Goal: Find specific page/section

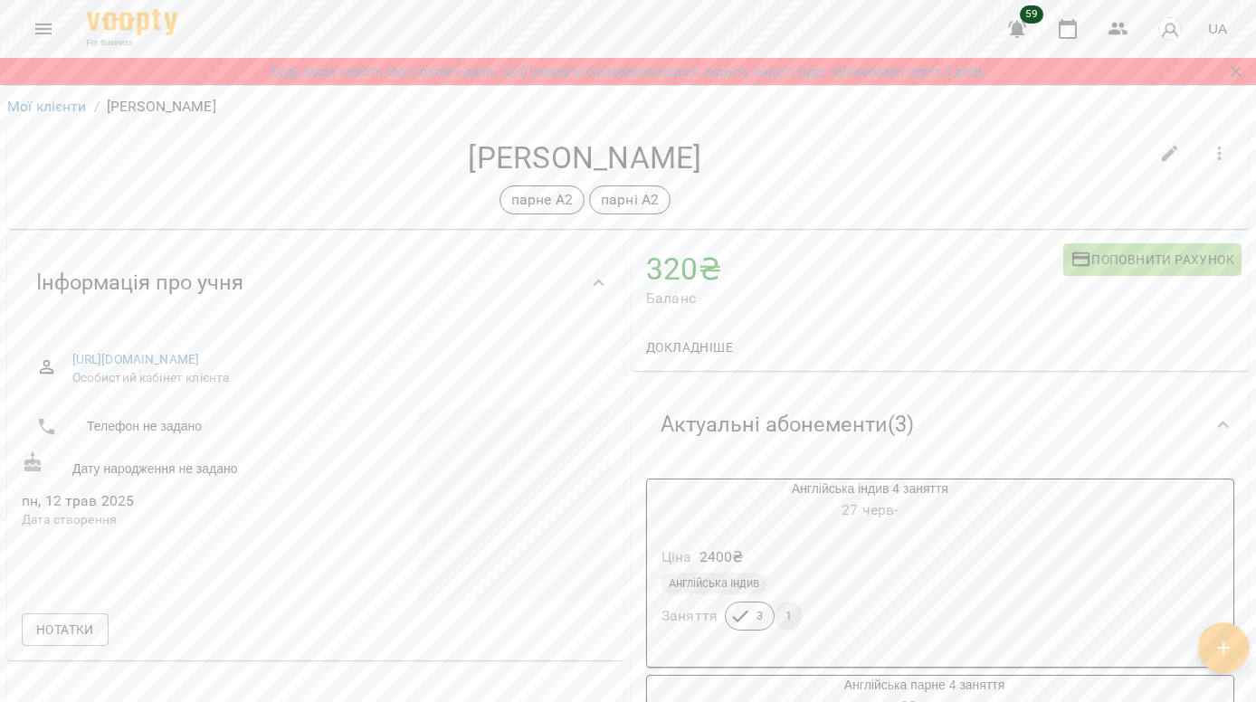
scroll to position [734, 0]
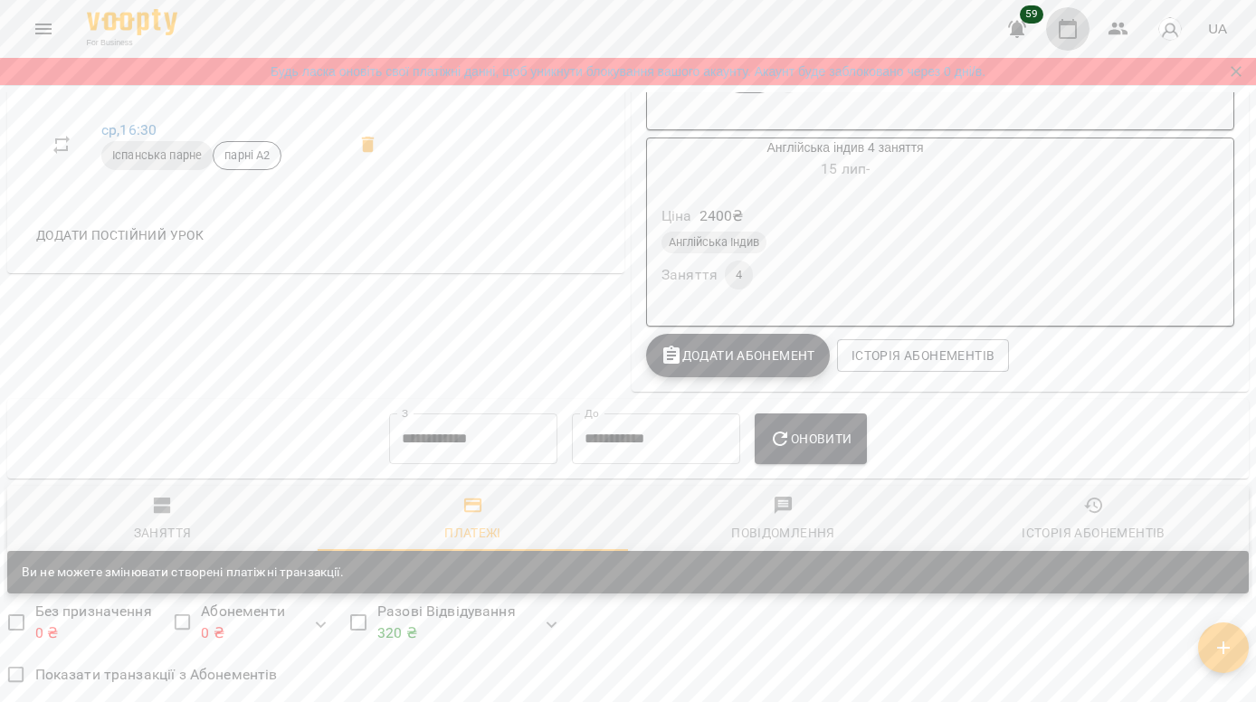
click at [1072, 9] on button "button" at bounding box center [1067, 28] width 43 height 43
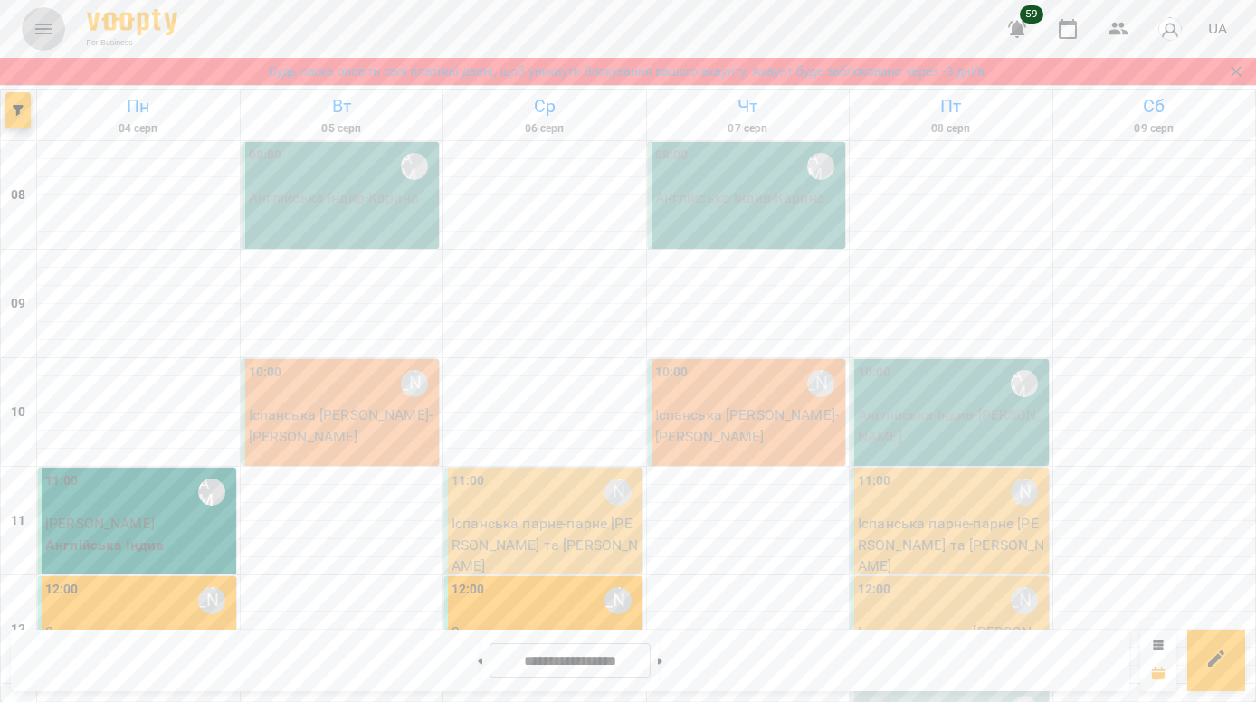
click at [38, 20] on icon "Menu" at bounding box center [44, 29] width 22 height 22
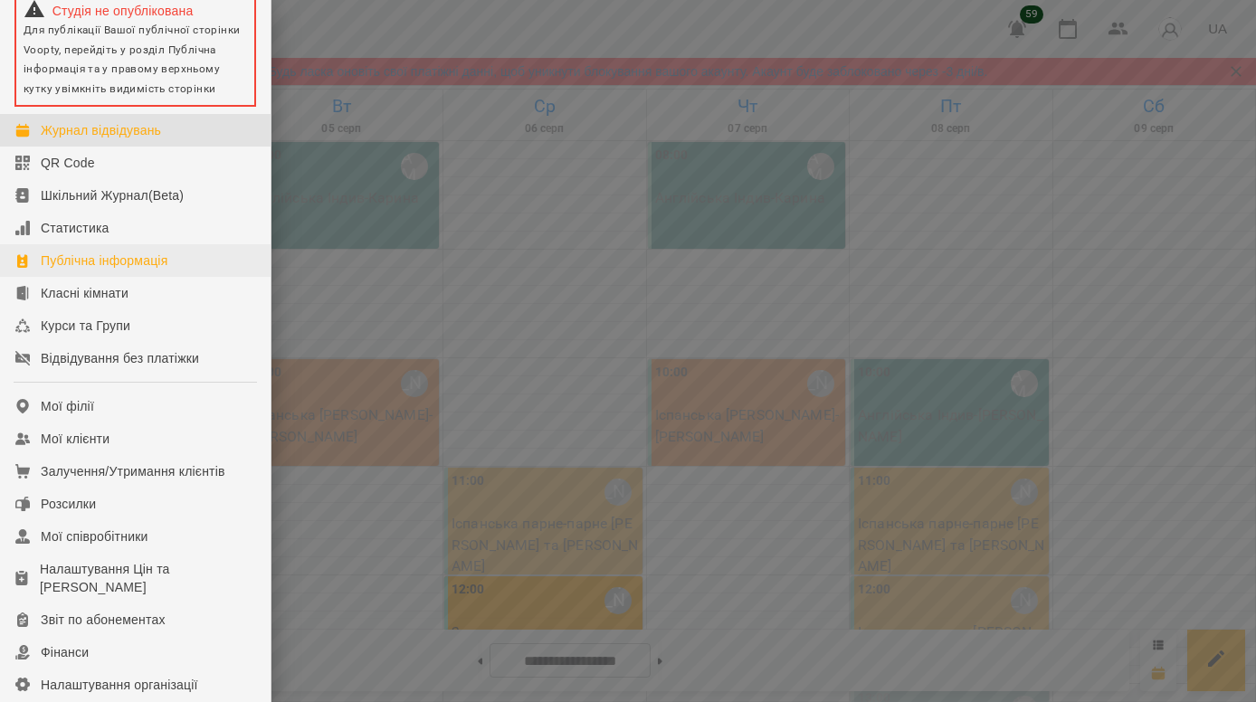
scroll to position [106, 0]
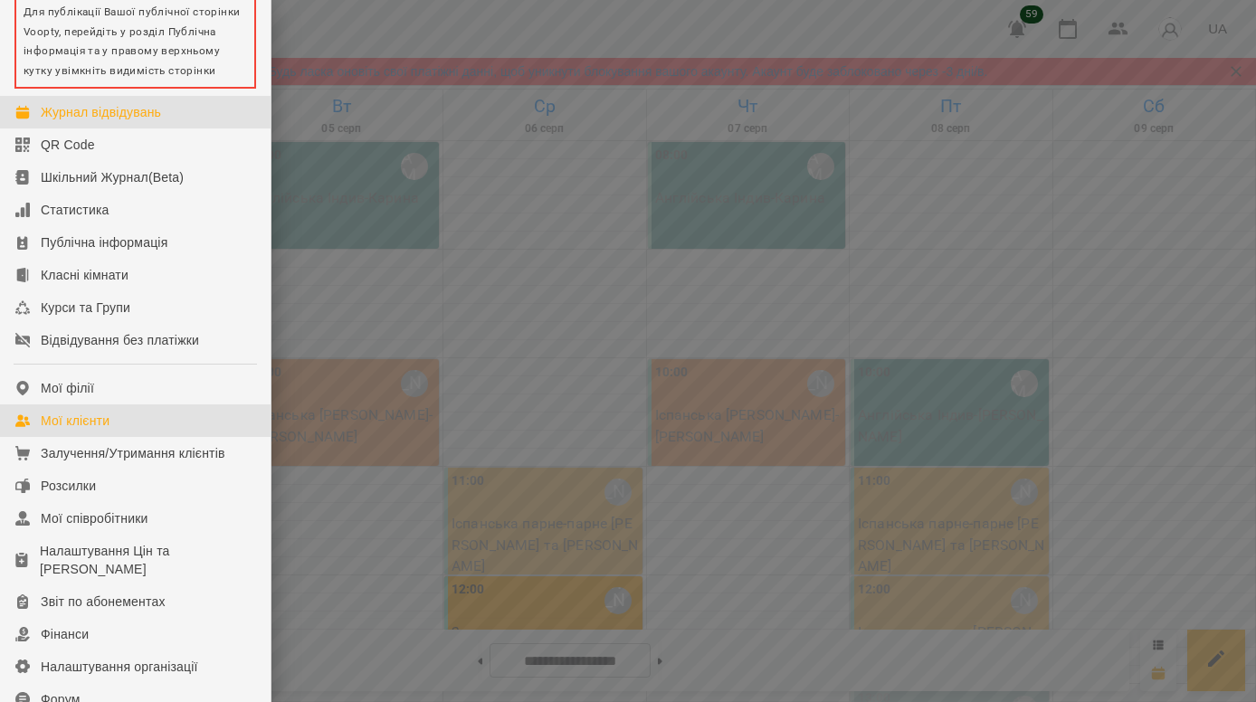
click at [92, 430] on div "Мої клієнти" at bounding box center [75, 421] width 69 height 18
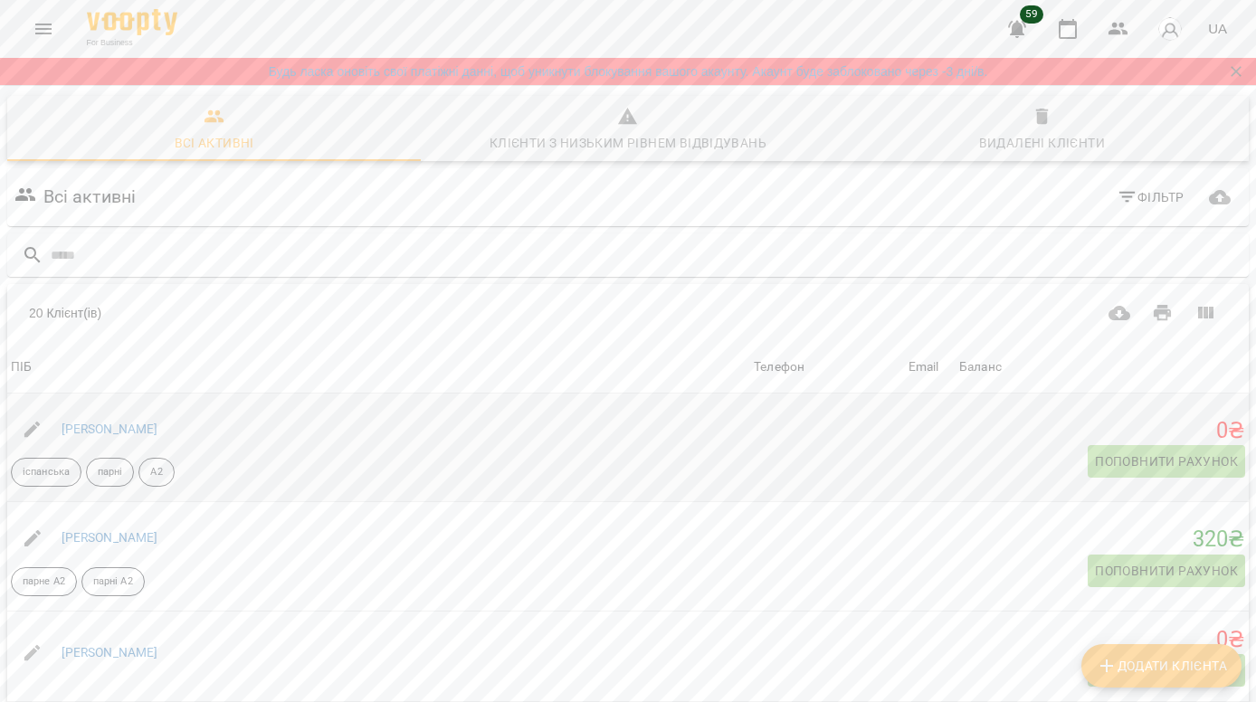
scroll to position [74, 0]
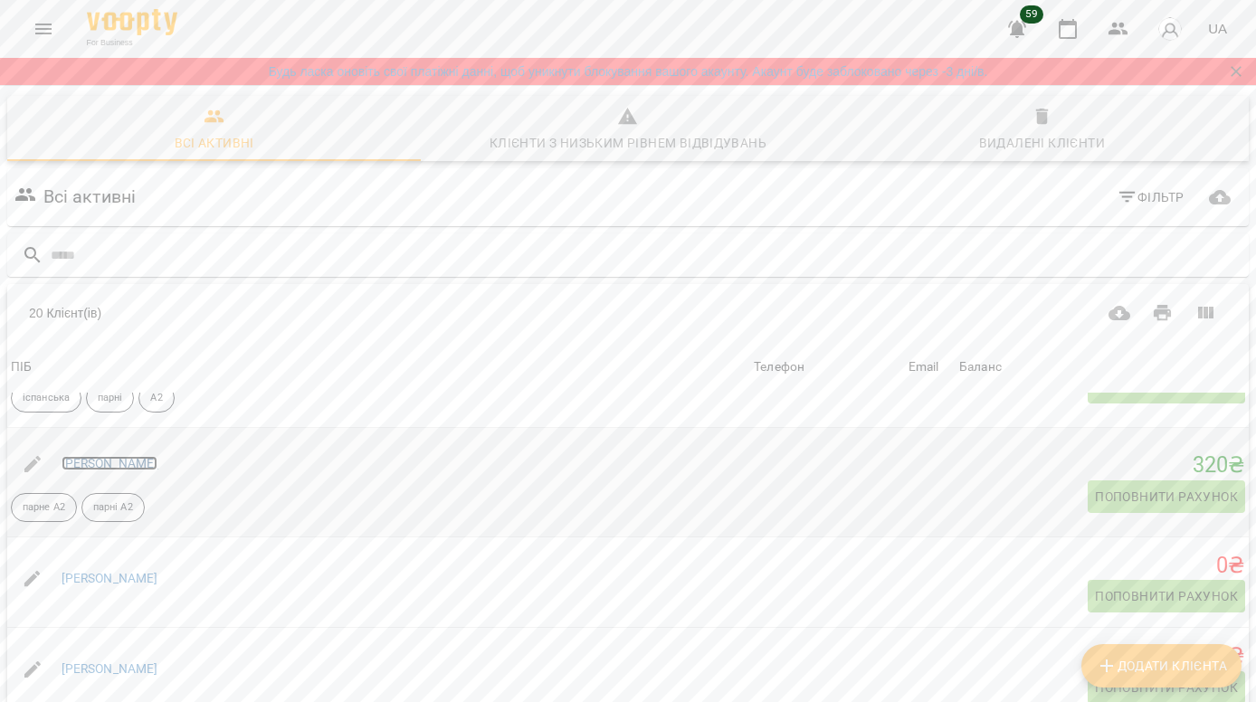
click at [130, 465] on link "[PERSON_NAME]" at bounding box center [110, 463] width 97 height 14
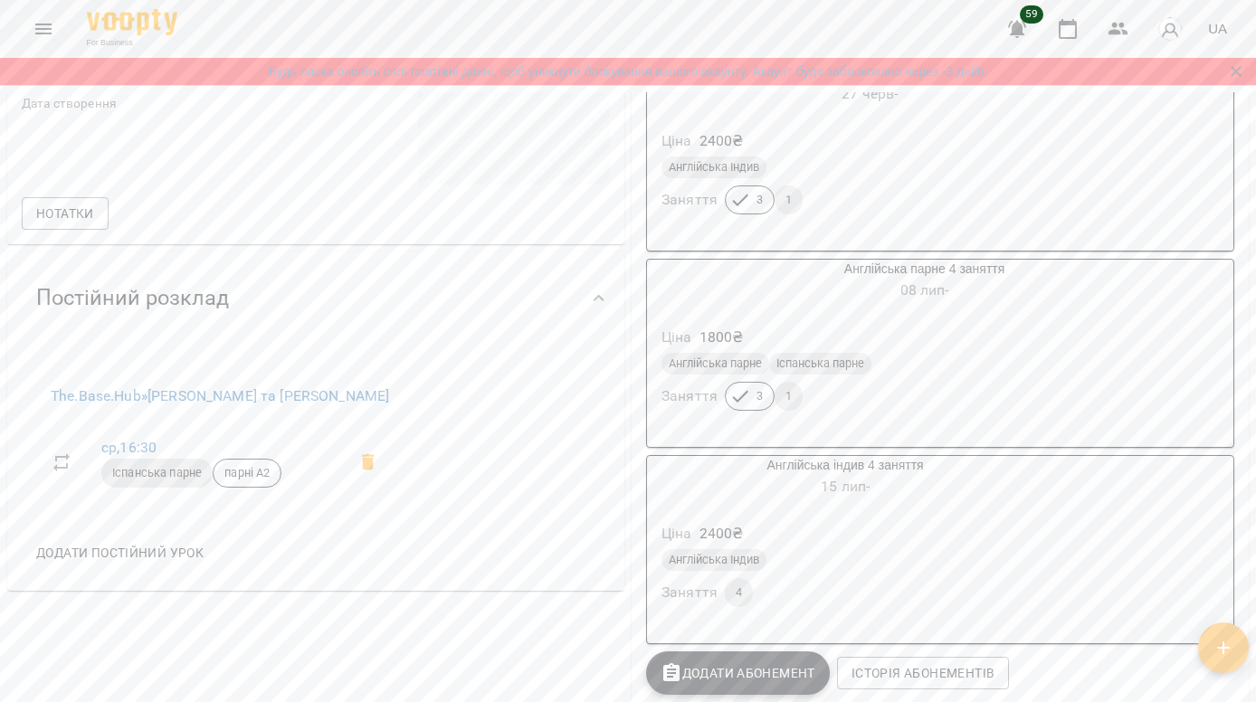
scroll to position [322, 0]
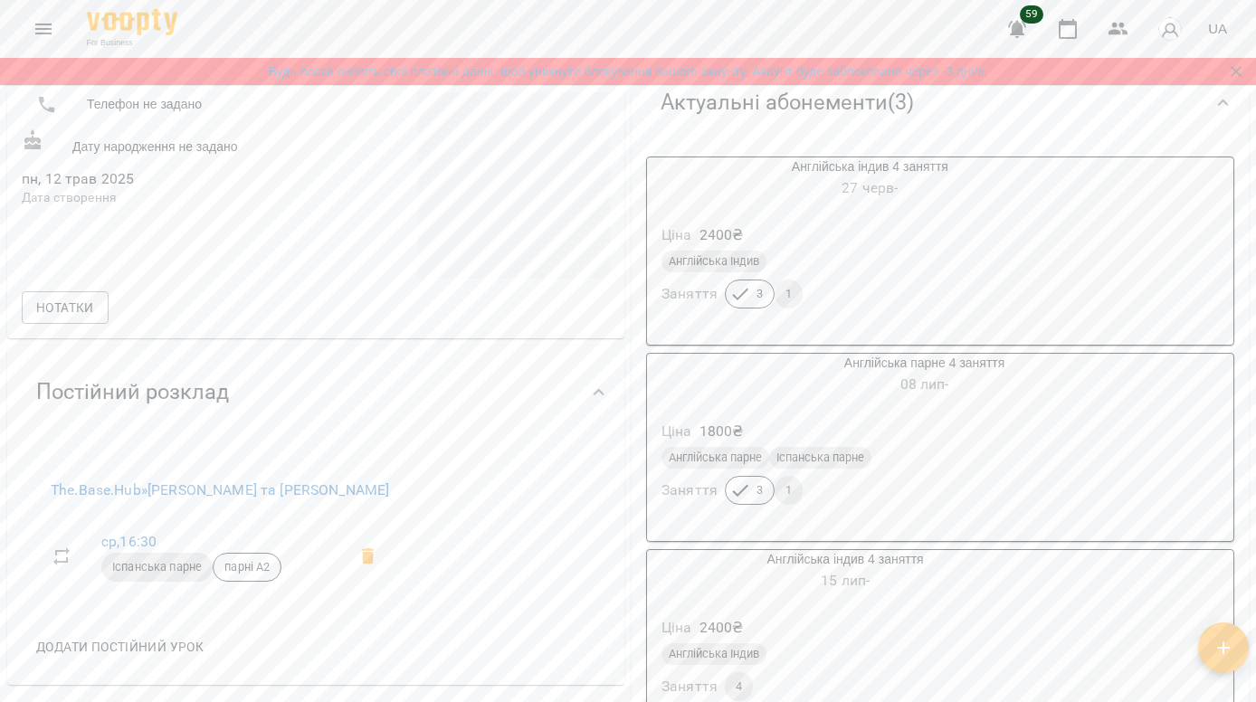
click at [841, 353] on div "Англійська парне 4 заняття [DATE] - Ціна 1800 ₴ Англійська парне Іспанська парн…" at bounding box center [939, 447] width 595 height 196
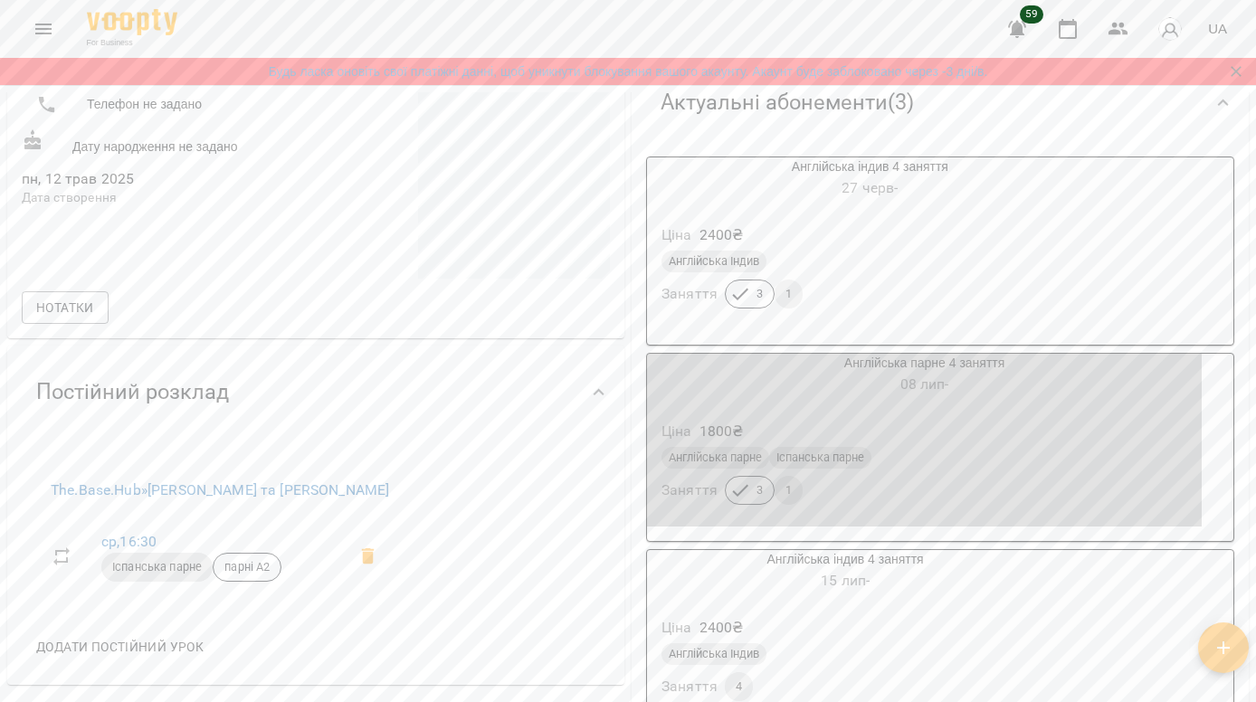
click at [836, 362] on div "Англійська парне 4 заняття [DATE] -" at bounding box center [924, 375] width 555 height 43
